Goal: Task Accomplishment & Management: Use online tool/utility

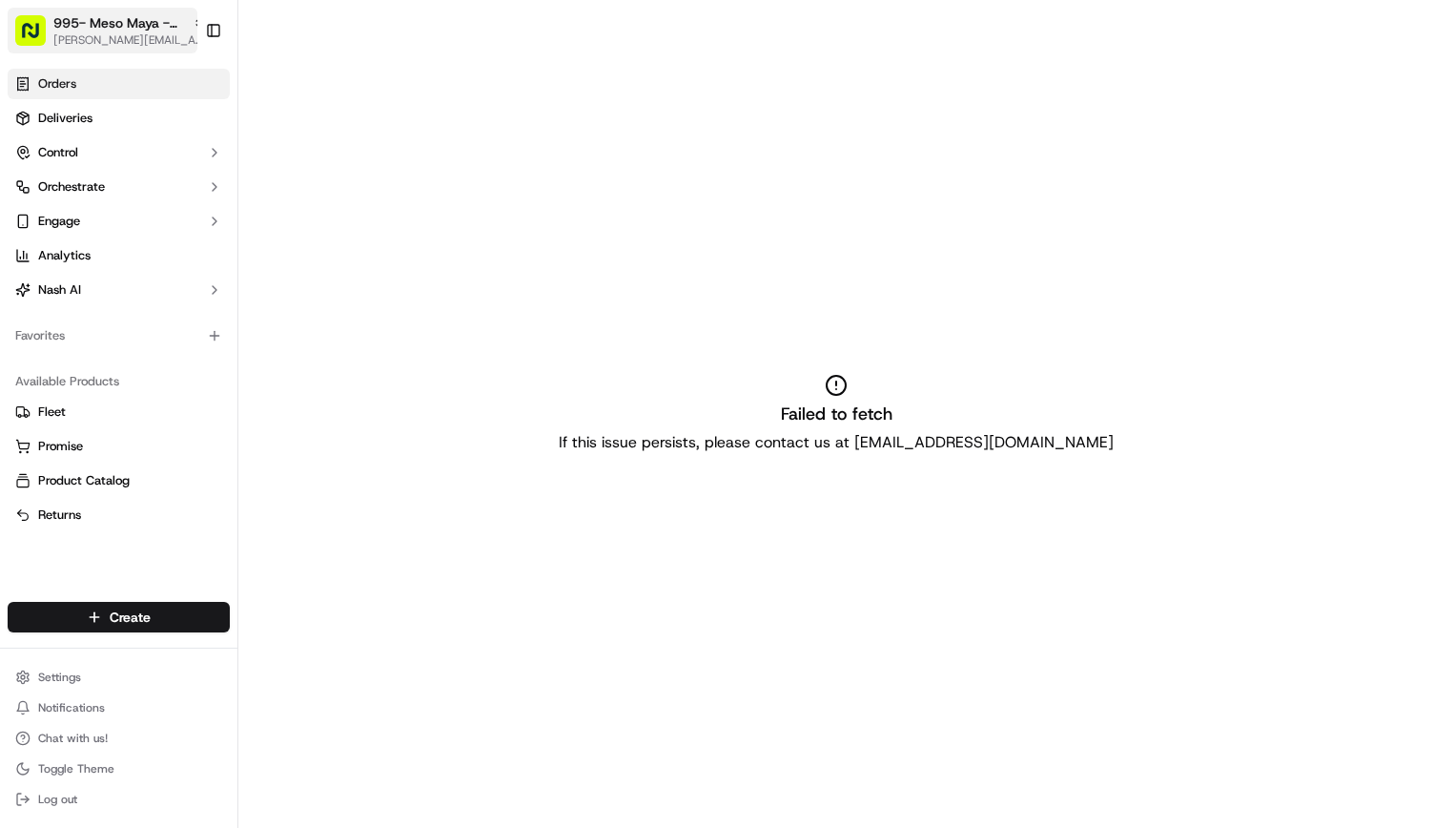
click at [154, 21] on span "995- Meso Maya - [GEOGRAPHIC_DATA]" at bounding box center [119, 22] width 132 height 19
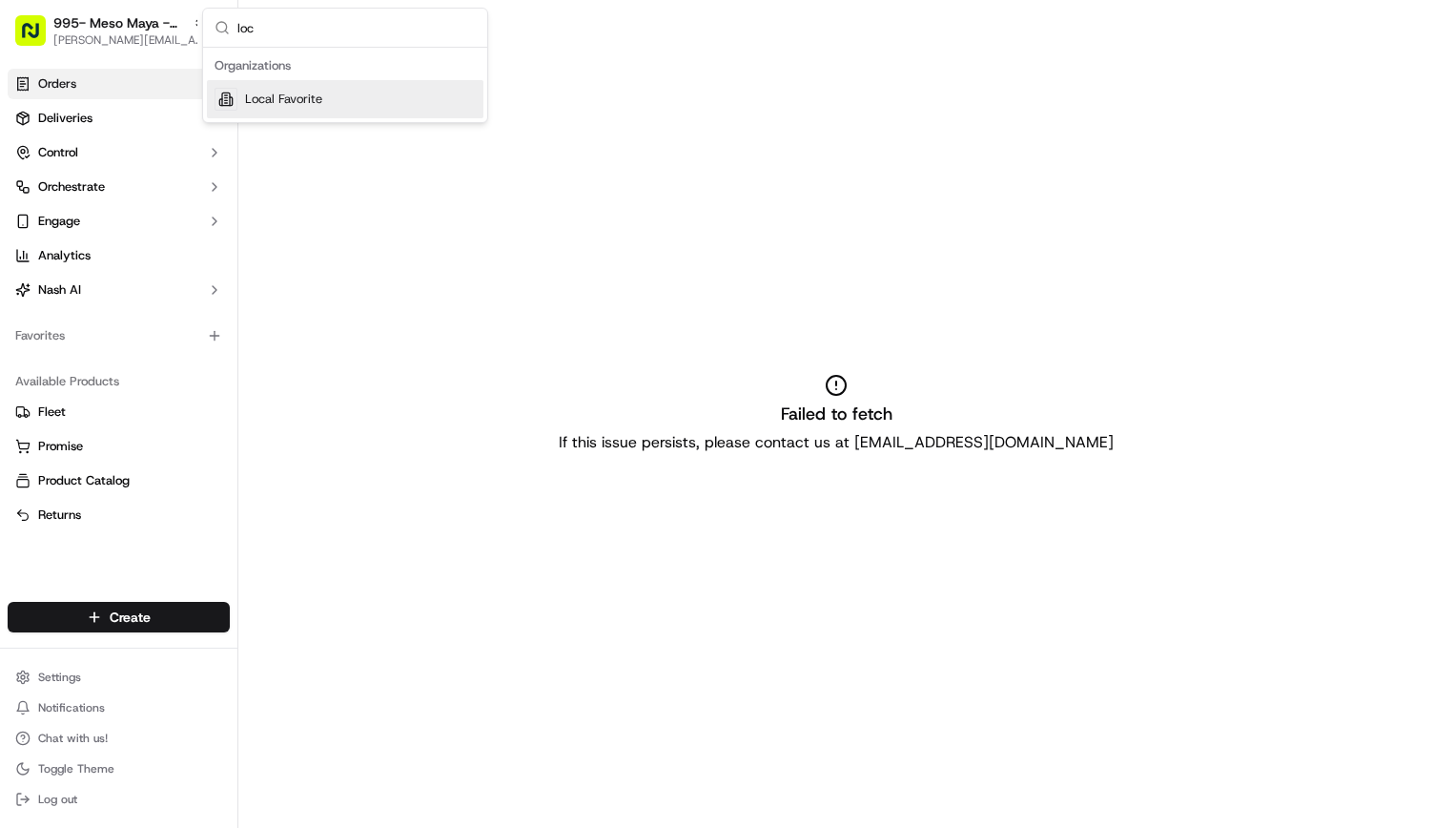
type input "loc"
click at [288, 113] on div "Local Favorite" at bounding box center [345, 99] width 277 height 38
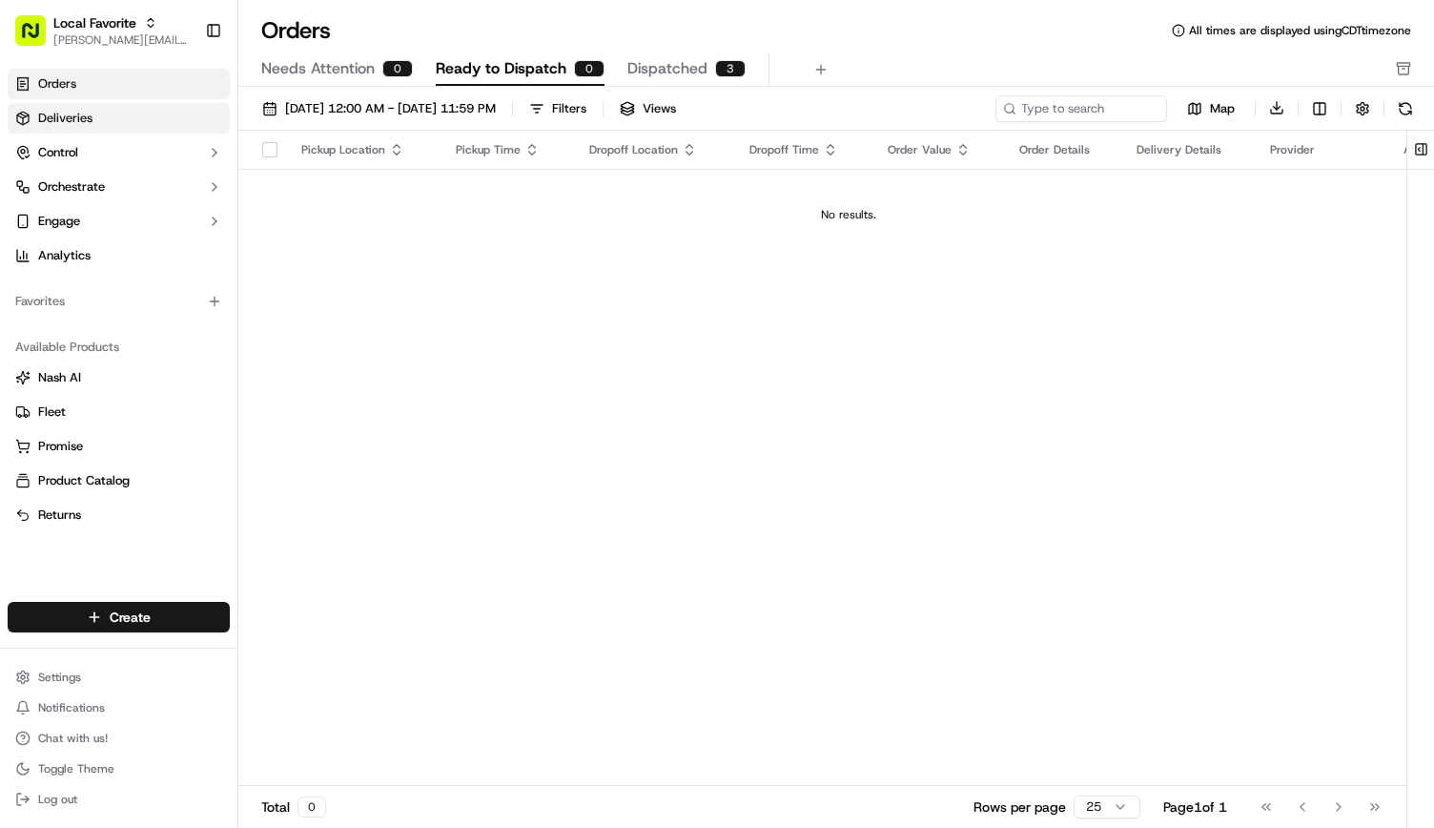
click at [122, 125] on link "Deliveries" at bounding box center [119, 118] width 222 height 31
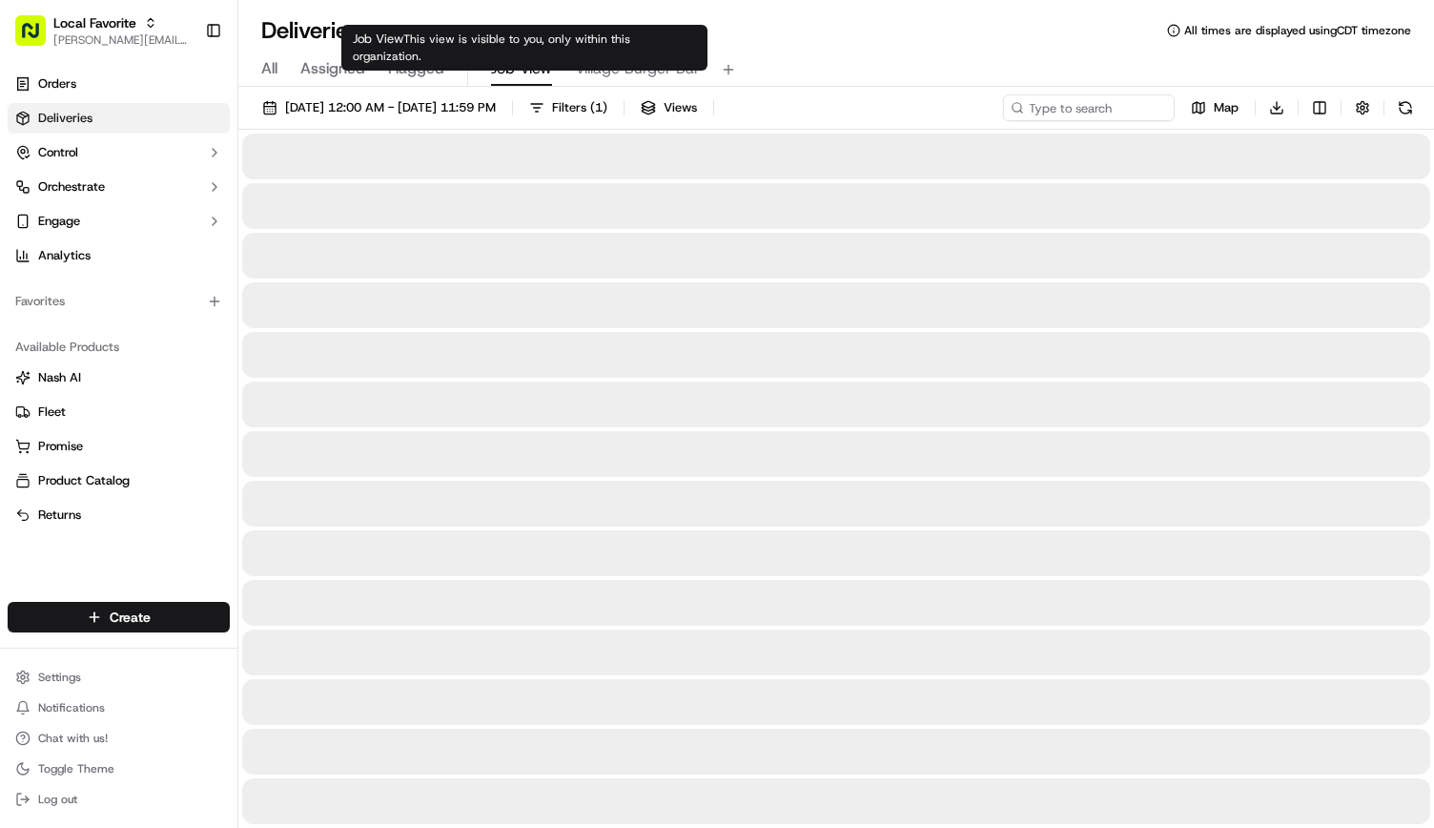
click at [508, 65] on span "Job View" at bounding box center [521, 68] width 61 height 23
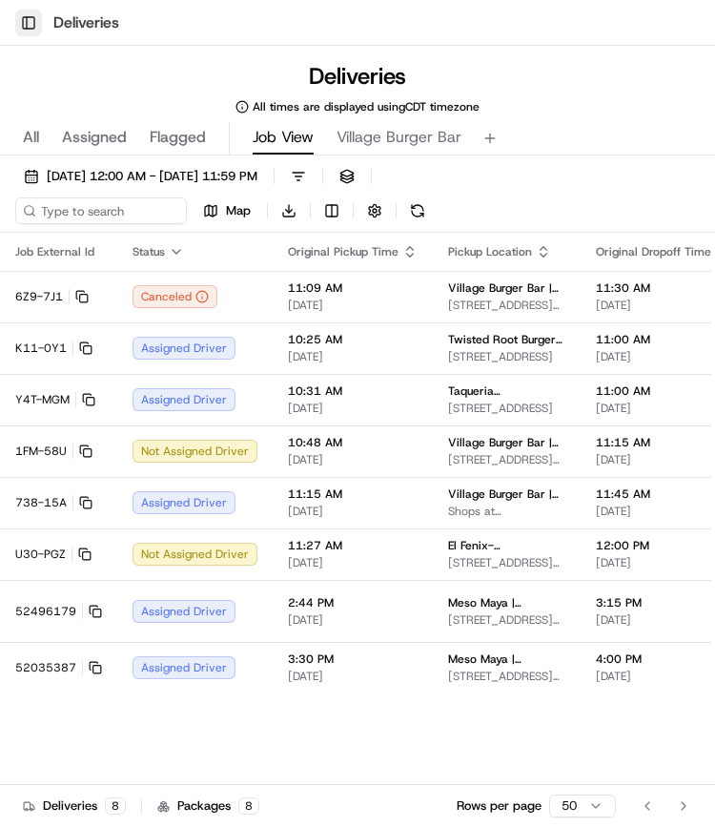
click at [37, 19] on button "Toggle Sidebar" at bounding box center [28, 23] width 27 height 27
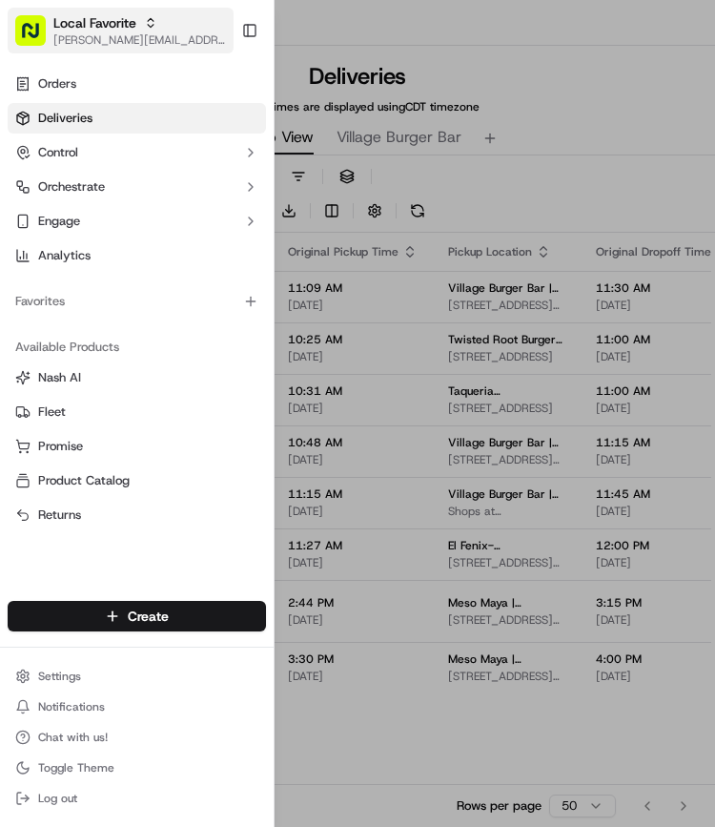
click at [116, 45] on span "[PERSON_NAME][EMAIL_ADDRESS][PERSON_NAME][DOMAIN_NAME]" at bounding box center [139, 39] width 173 height 15
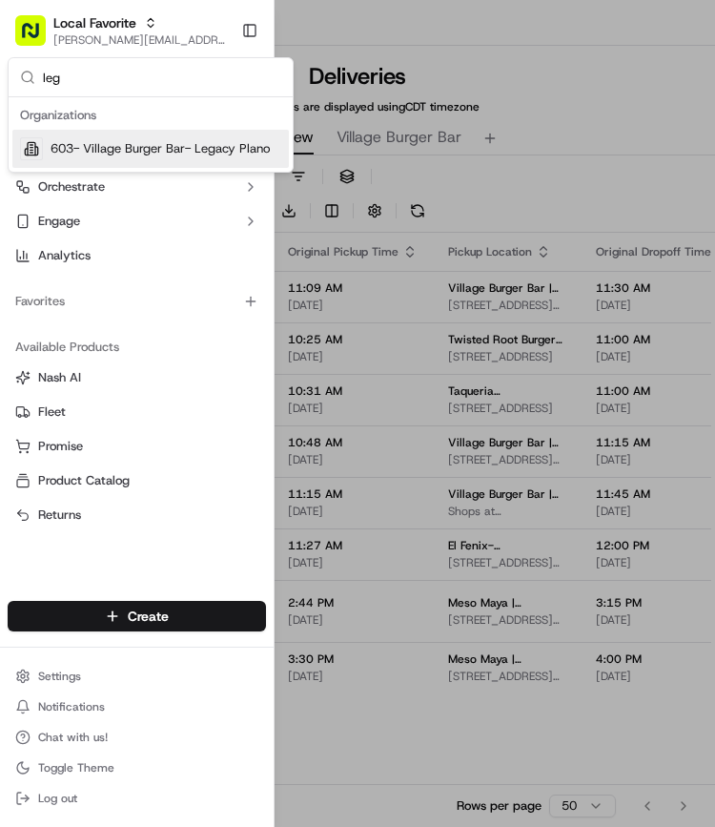
type input "leg"
click at [131, 147] on span "603- Village Burger Bar- Legacy Plano" at bounding box center [160, 148] width 219 height 17
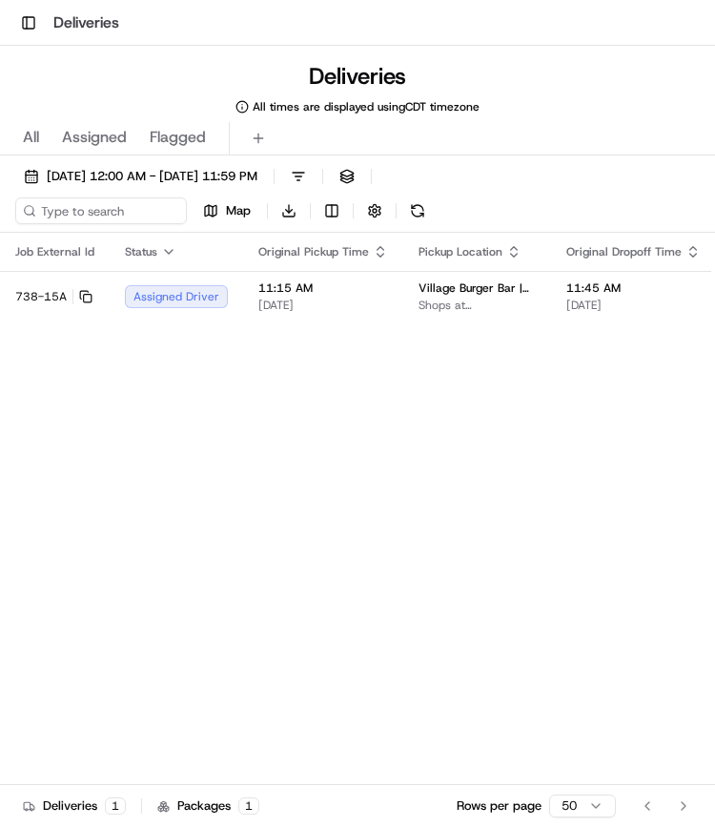
click at [91, 88] on div "Deliveries All times are displayed using CDT timezone" at bounding box center [357, 87] width 715 height 53
click at [29, 17] on button "Toggle Sidebar" at bounding box center [28, 23] width 27 height 27
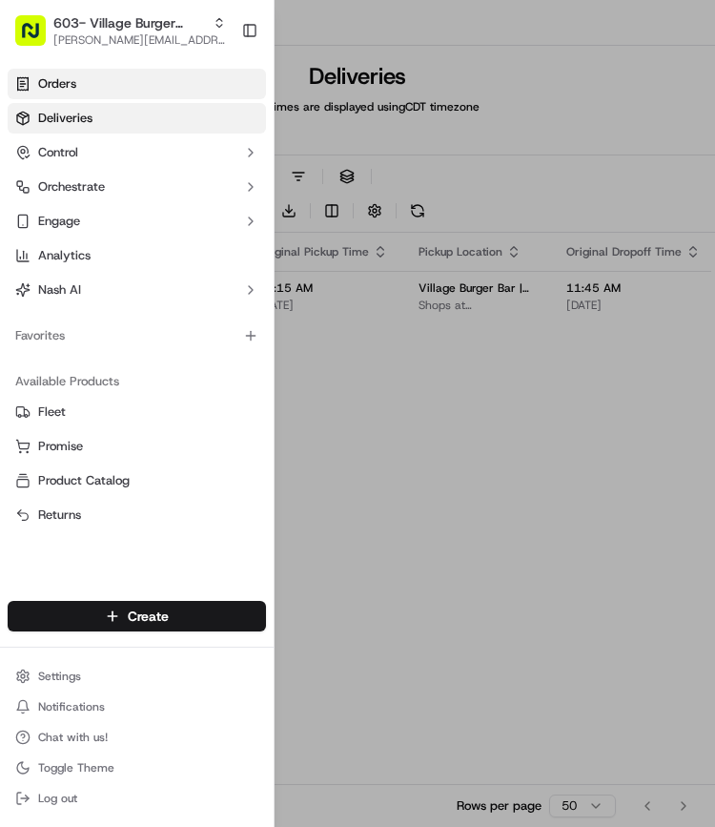
click at [78, 82] on link "Orders" at bounding box center [137, 84] width 258 height 31
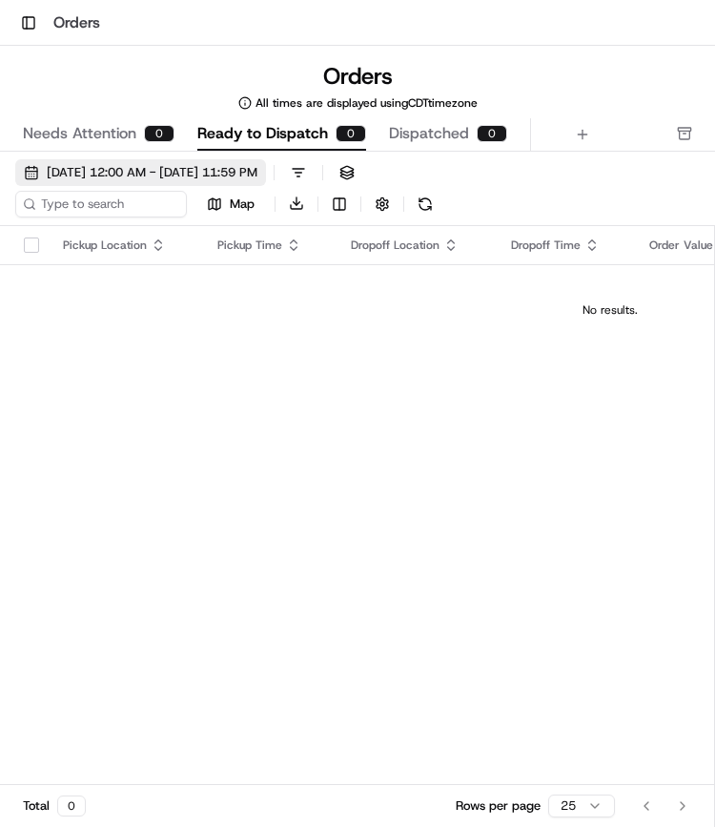
click at [124, 171] on span "[DATE] 12:00 AM - [DATE] 11:59 PM" at bounding box center [152, 172] width 211 height 17
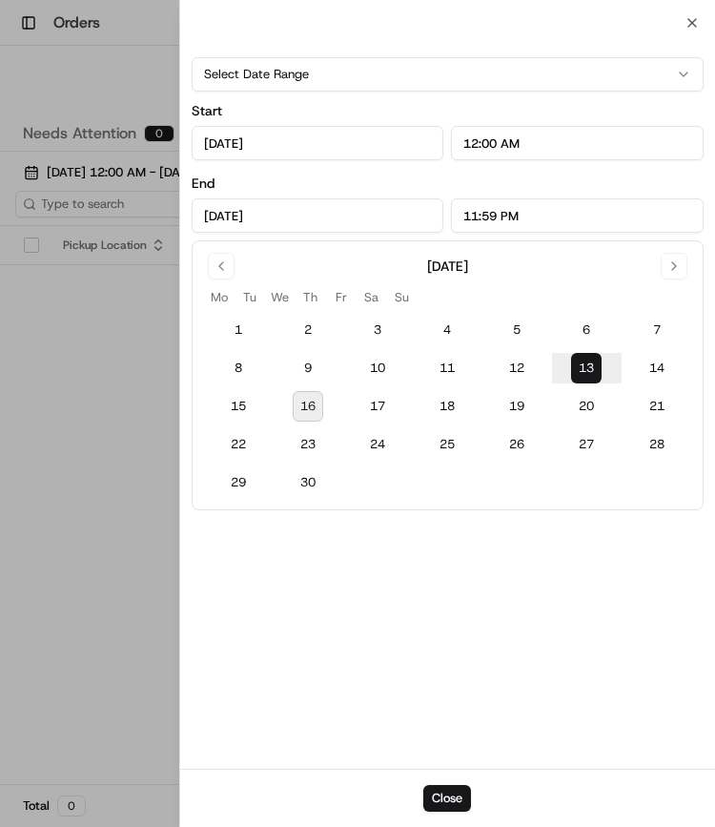
click at [303, 400] on button "16" at bounding box center [308, 406] width 31 height 31
type input "[DATE]"
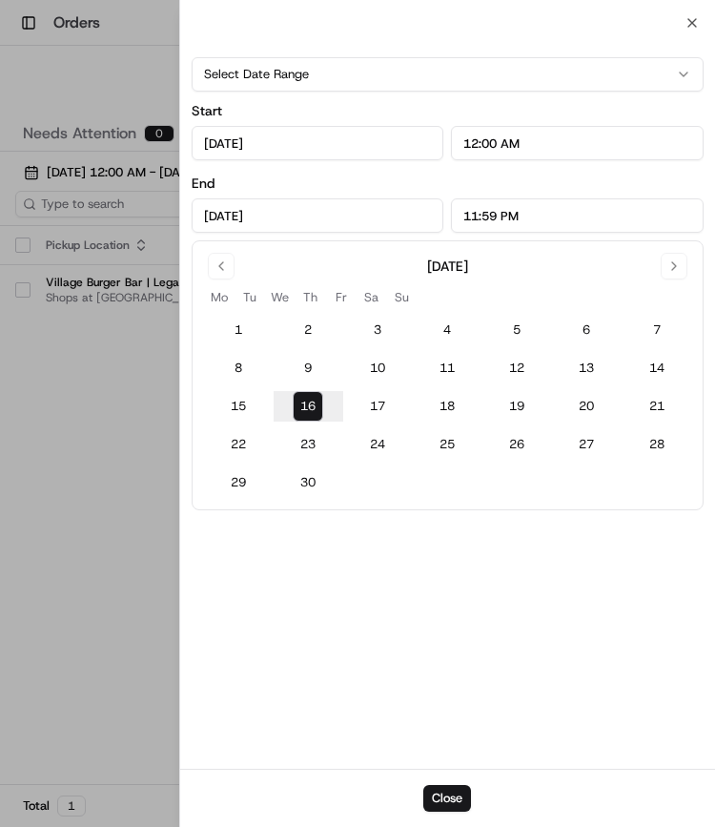
click at [131, 378] on div at bounding box center [357, 413] width 715 height 827
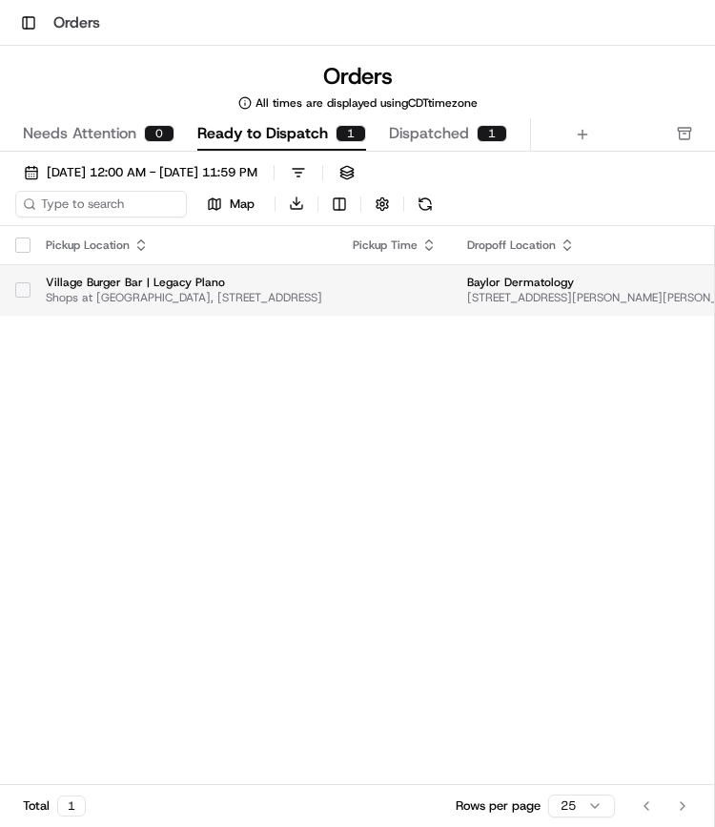
click at [29, 290] on button "button" at bounding box center [22, 289] width 15 height 15
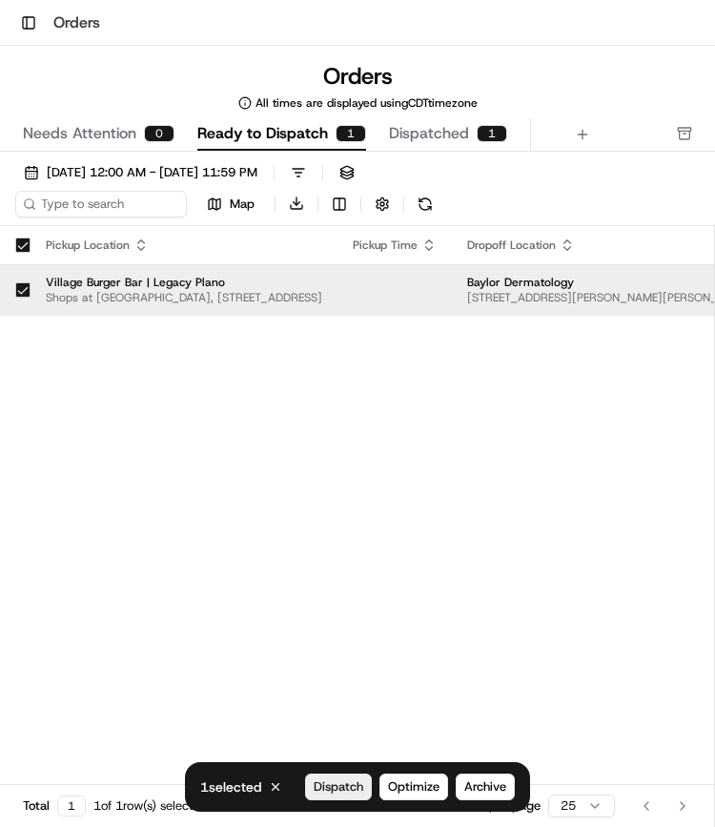
click at [333, 777] on button "Dispatch" at bounding box center [338, 786] width 67 height 27
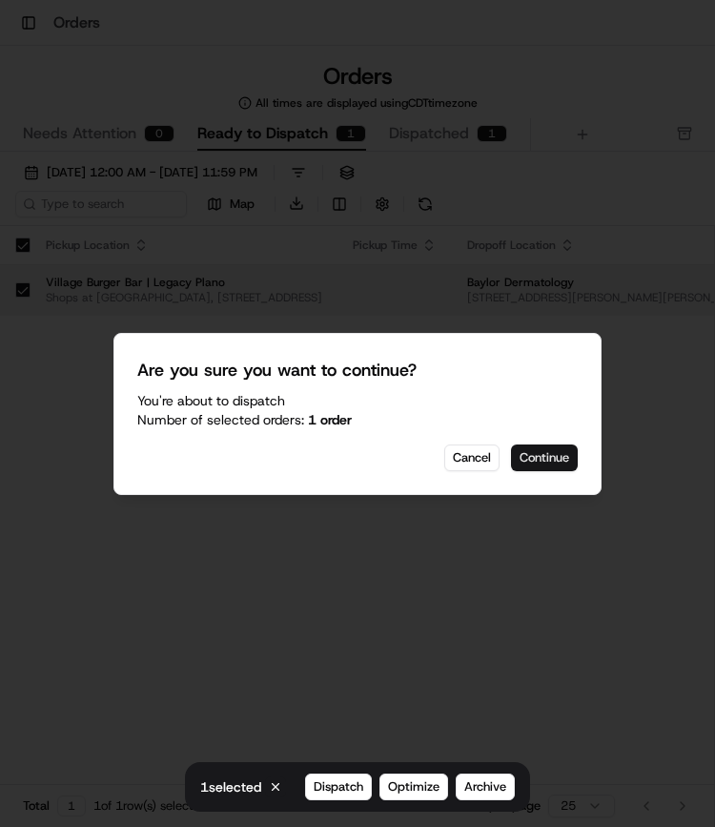
click at [536, 461] on button "Continue" at bounding box center [544, 457] width 67 height 27
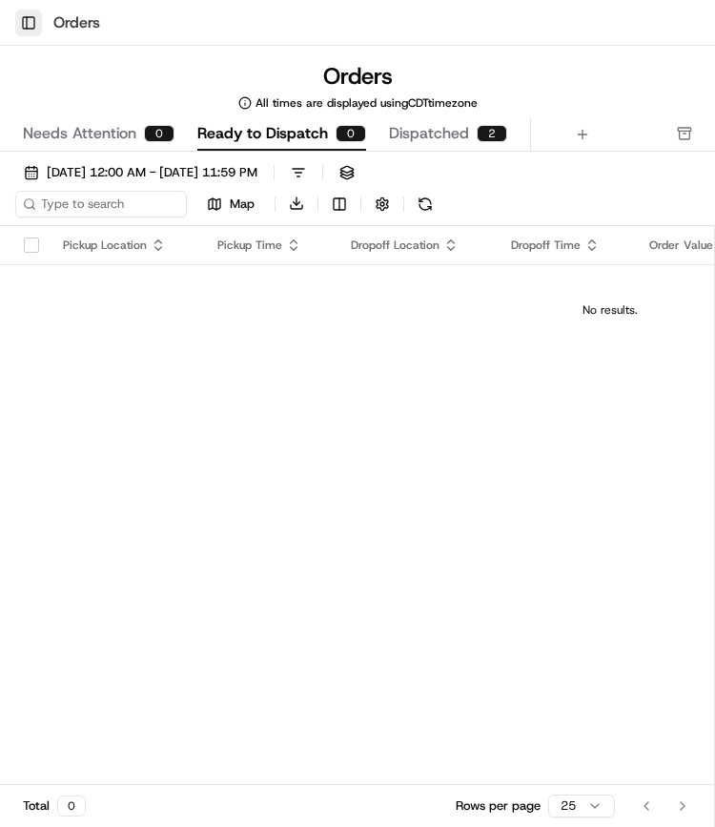
click at [32, 25] on button "Toggle Sidebar" at bounding box center [28, 23] width 27 height 27
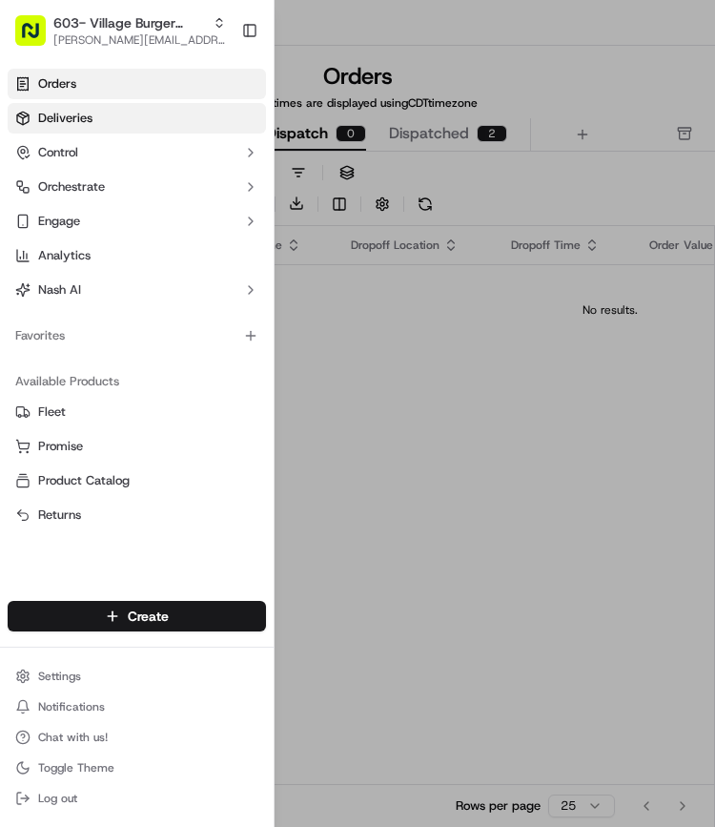
click at [116, 118] on link "Deliveries" at bounding box center [137, 118] width 258 height 31
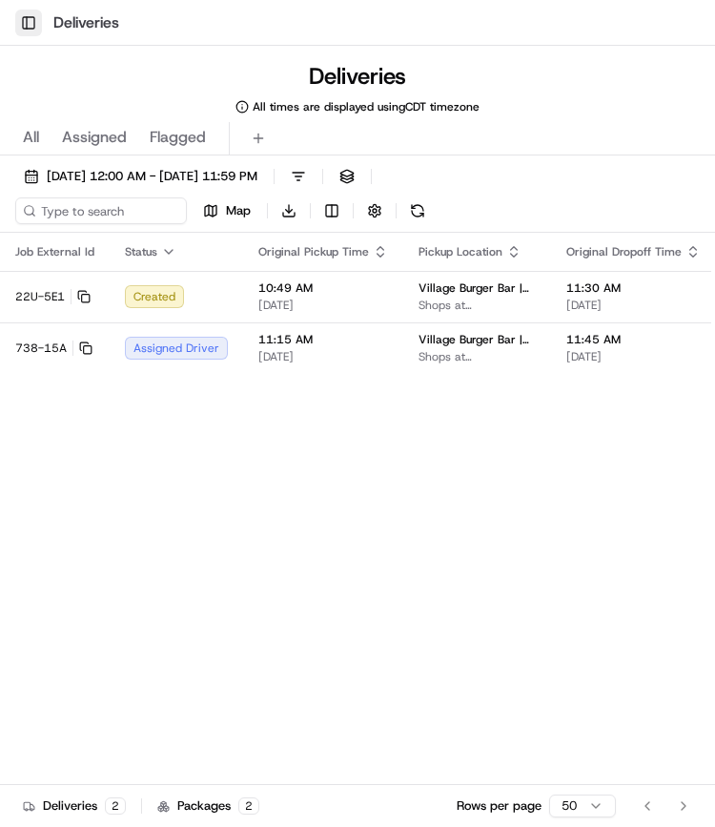
click at [30, 18] on button "Toggle Sidebar" at bounding box center [28, 23] width 27 height 27
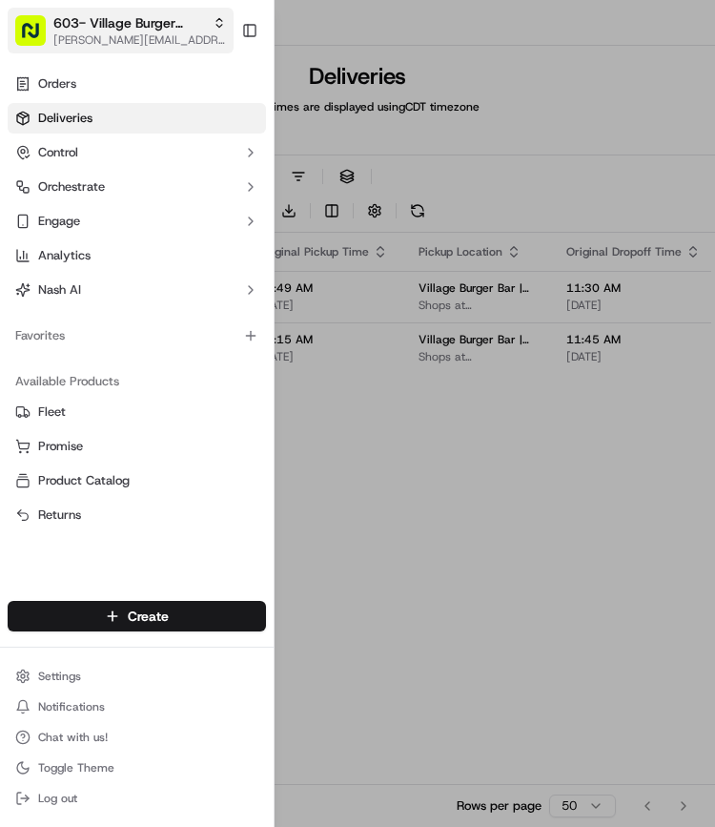
click at [114, 27] on span "603- Village Burger Bar- Legacy Plano" at bounding box center [129, 22] width 152 height 19
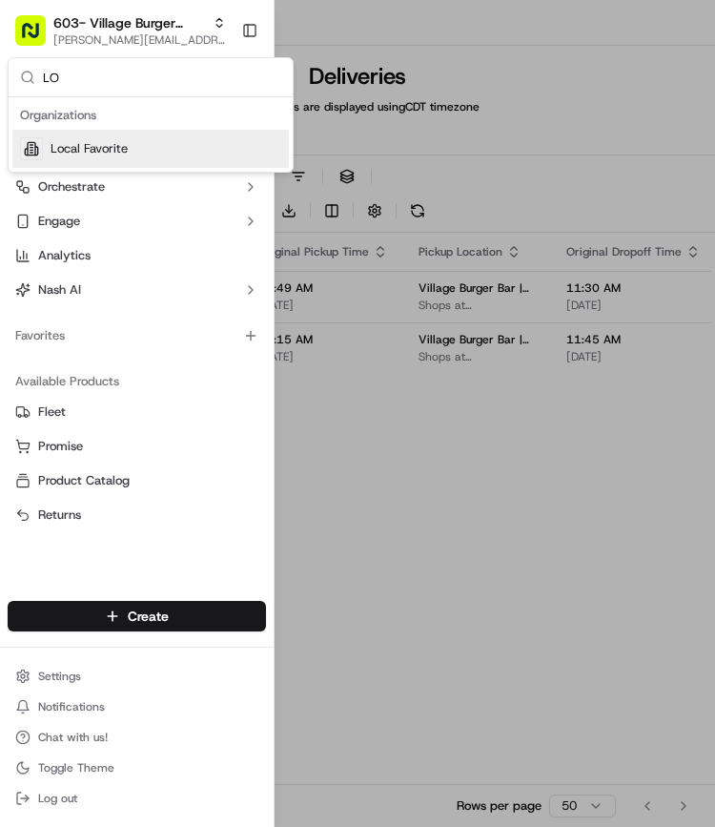
type input "LO"
click at [128, 149] on div "Local Favorite" at bounding box center [150, 149] width 277 height 38
